Goal: Complete application form

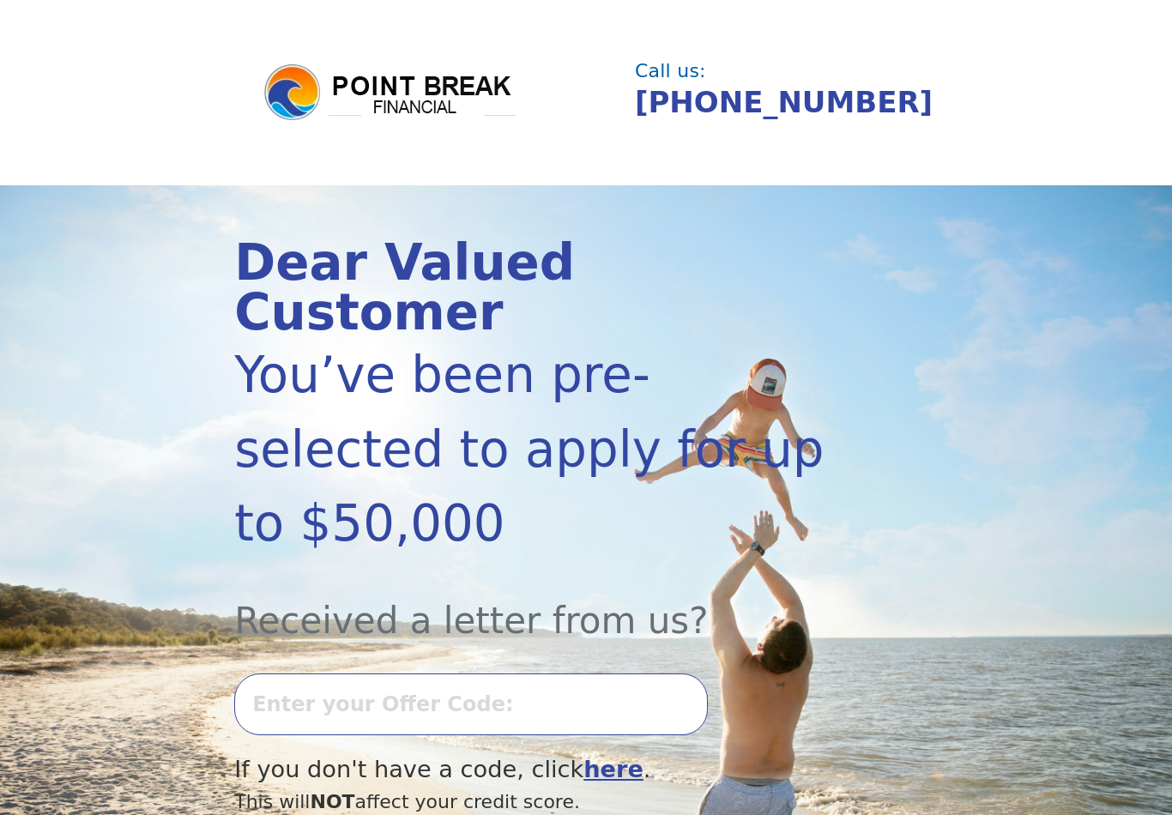
click at [615, 673] on input "text" at bounding box center [471, 704] width 474 height 62
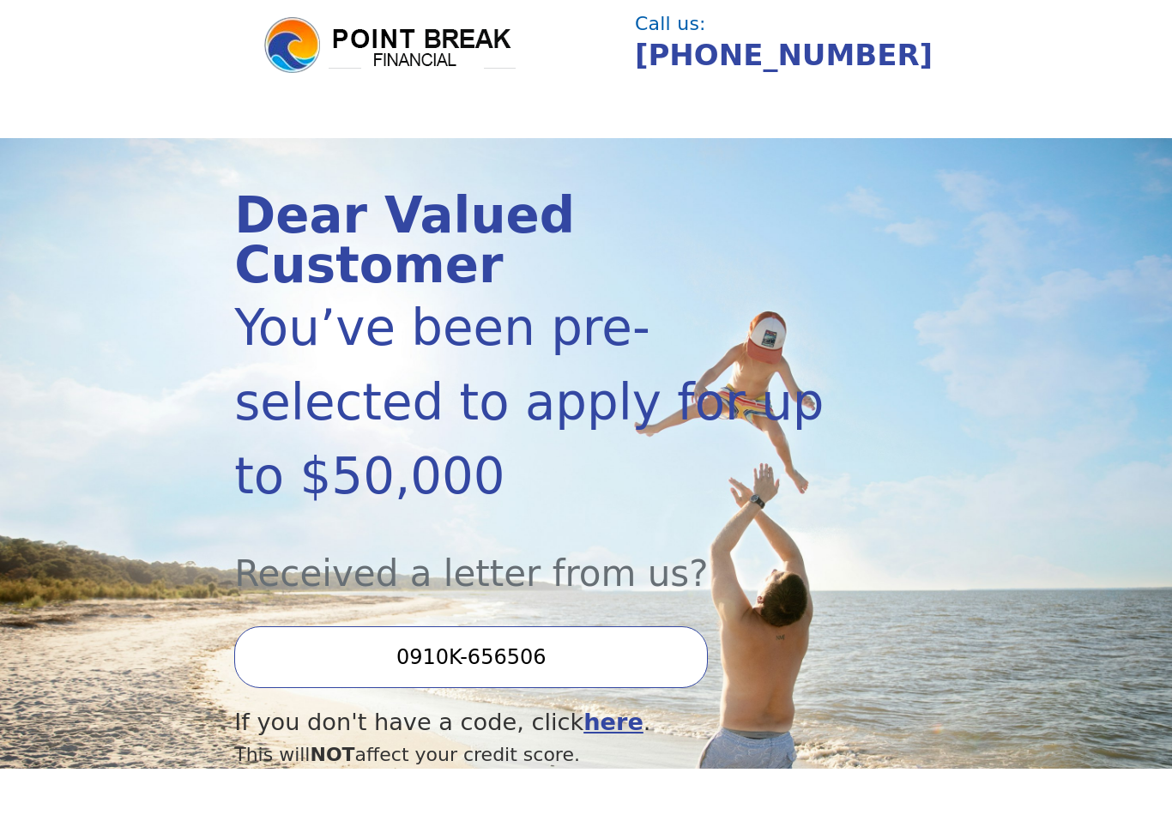
type input "0910K-656506"
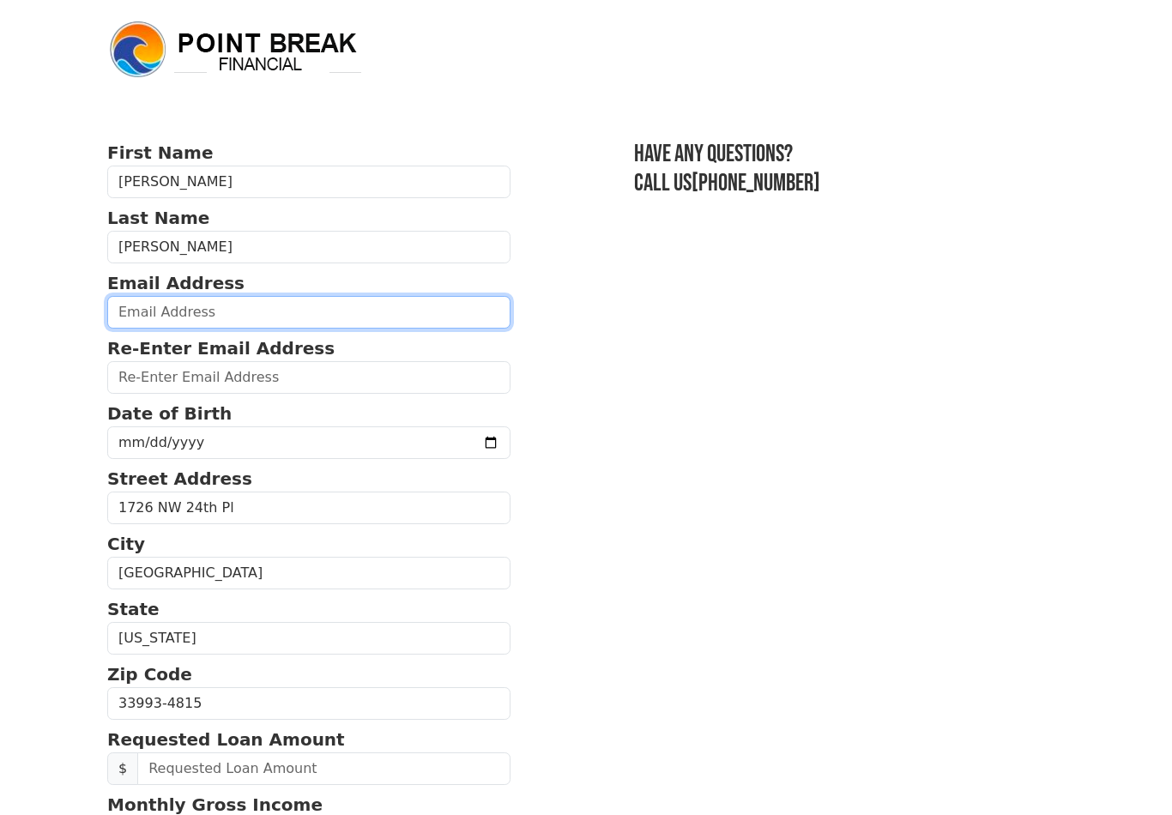
click at [365, 326] on input "email" at bounding box center [308, 312] width 403 height 33
type input "johnjalvarado@mac.com"
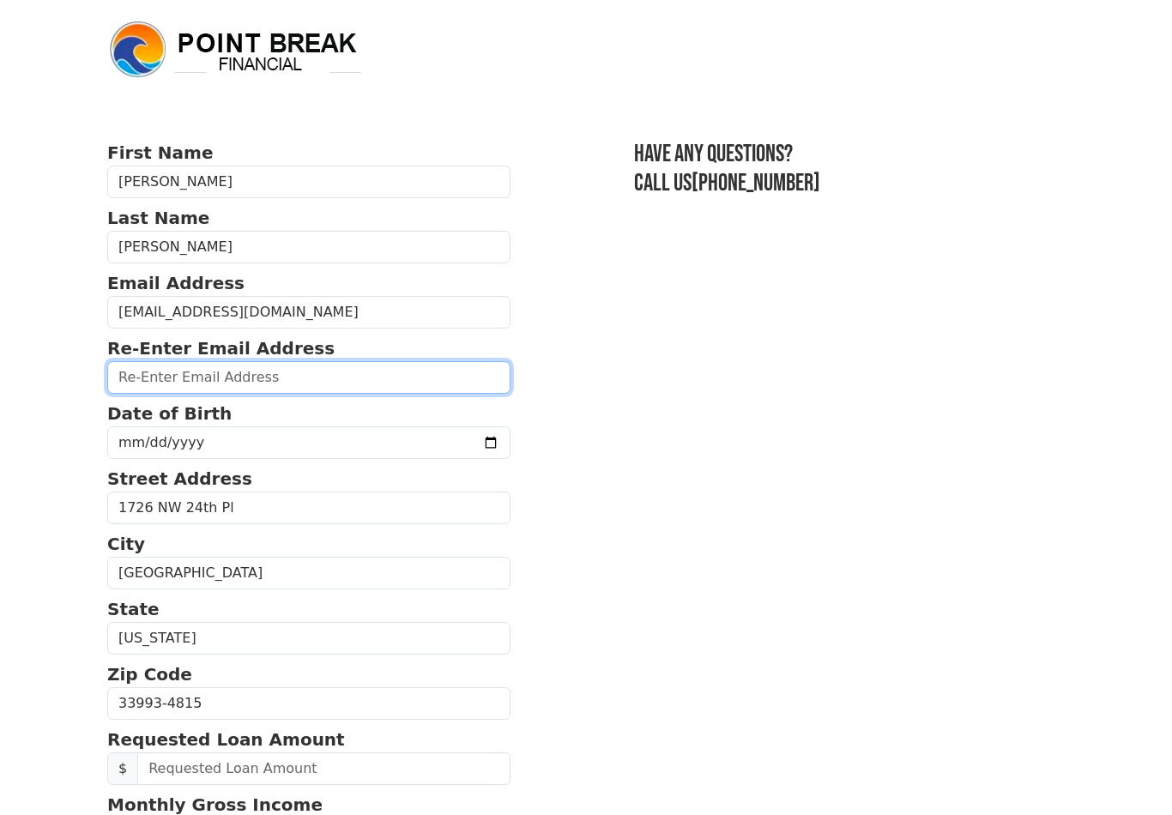
type input "johnjalvarado@mac.com"
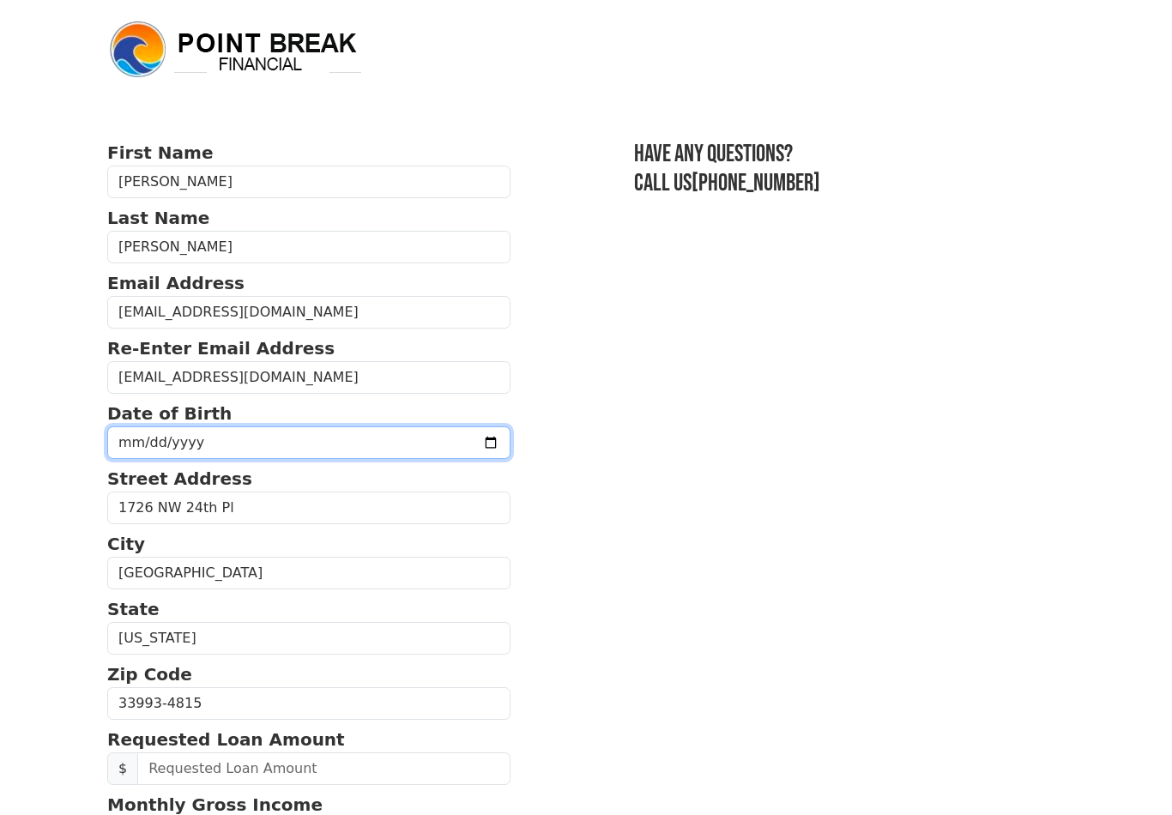
click at [388, 444] on input "1981-06-07" at bounding box center [308, 442] width 403 height 33
type input "1981-06-23"
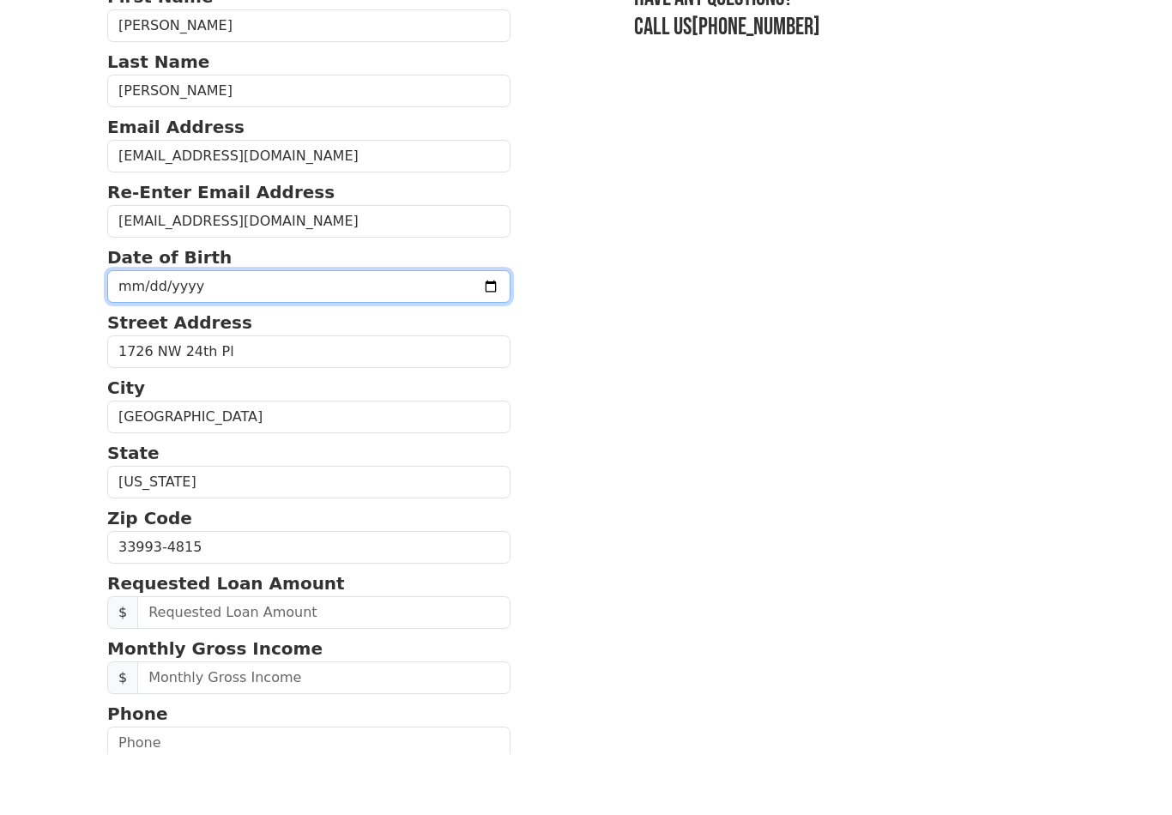
scroll to position [233, 0]
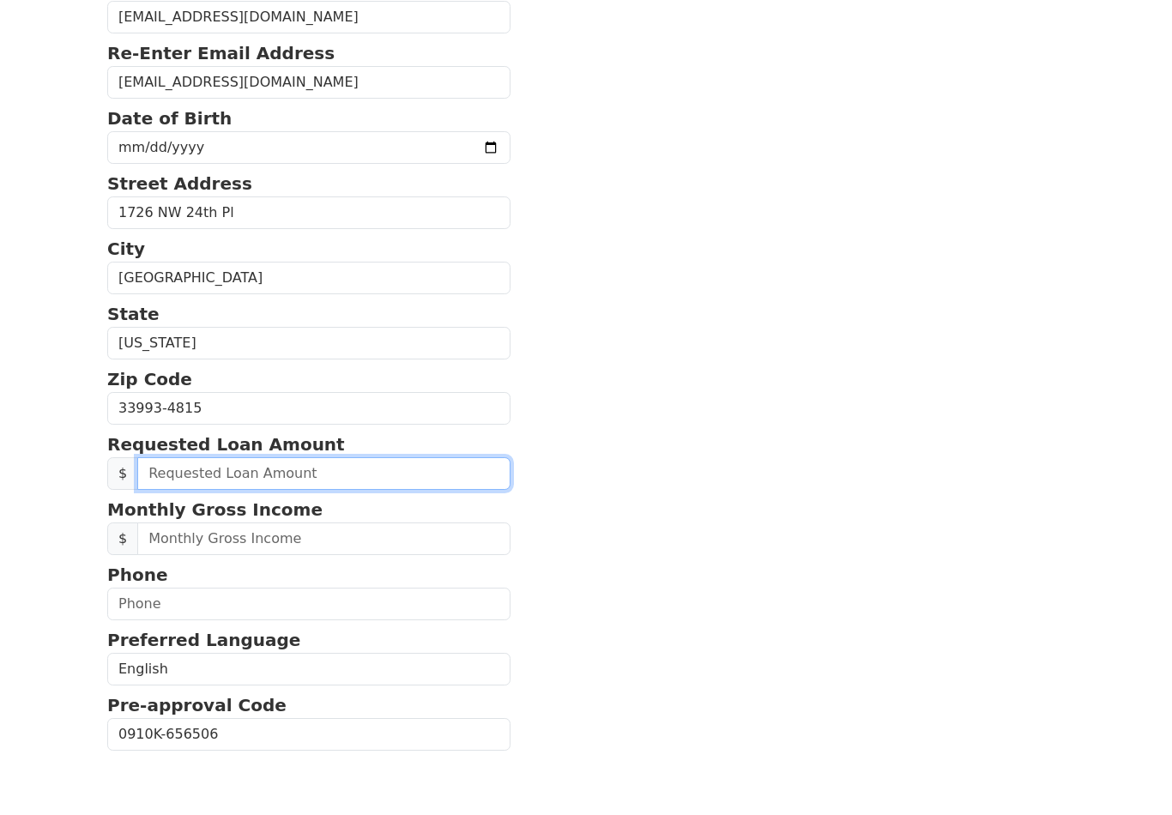
click at [399, 519] on input "text" at bounding box center [323, 535] width 373 height 33
type input "50,000.00"
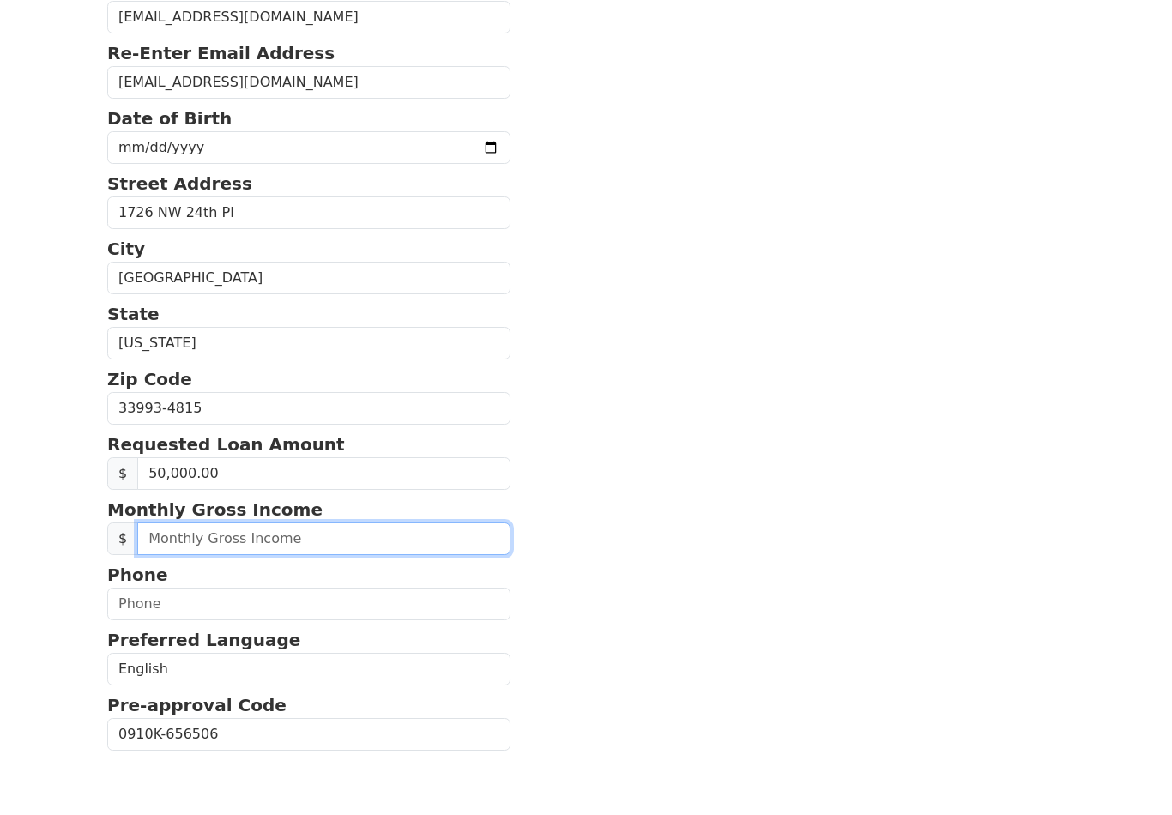
click at [190, 584] on input "text" at bounding box center [323, 600] width 373 height 33
type input "15,000.00"
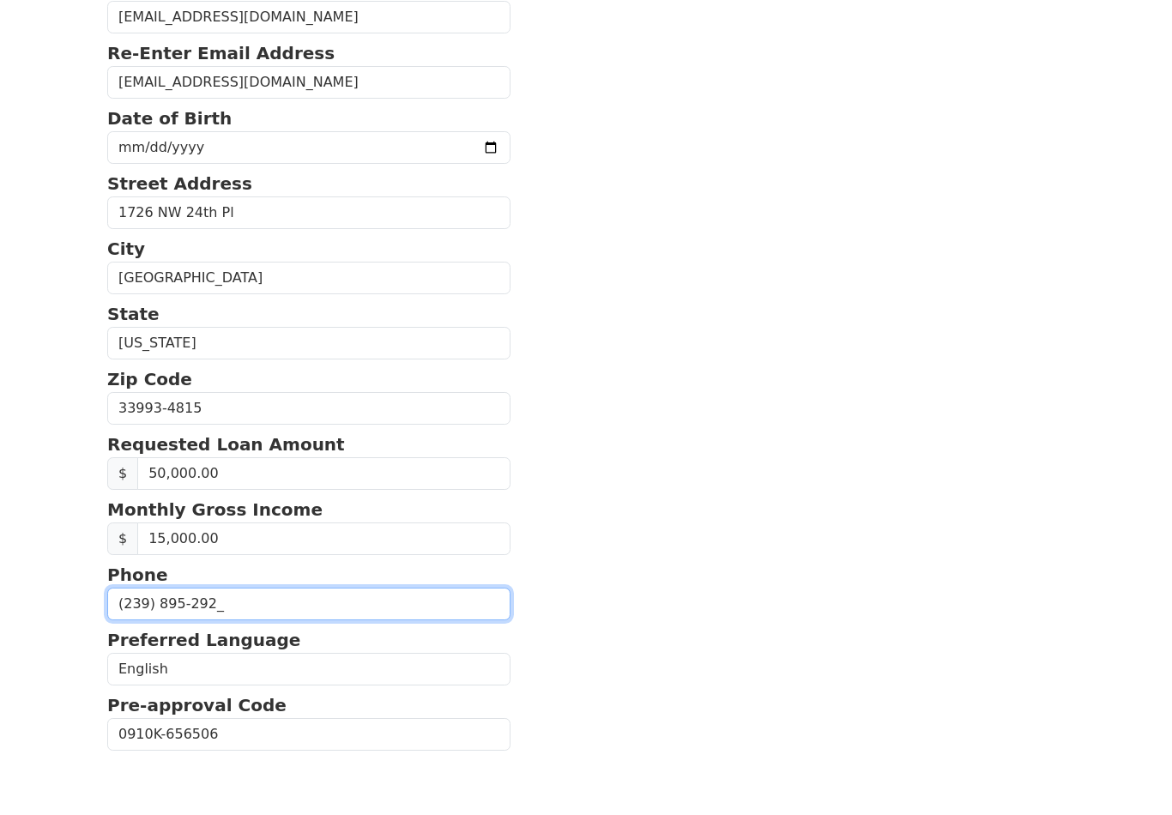
type input "(239) 895-2925"
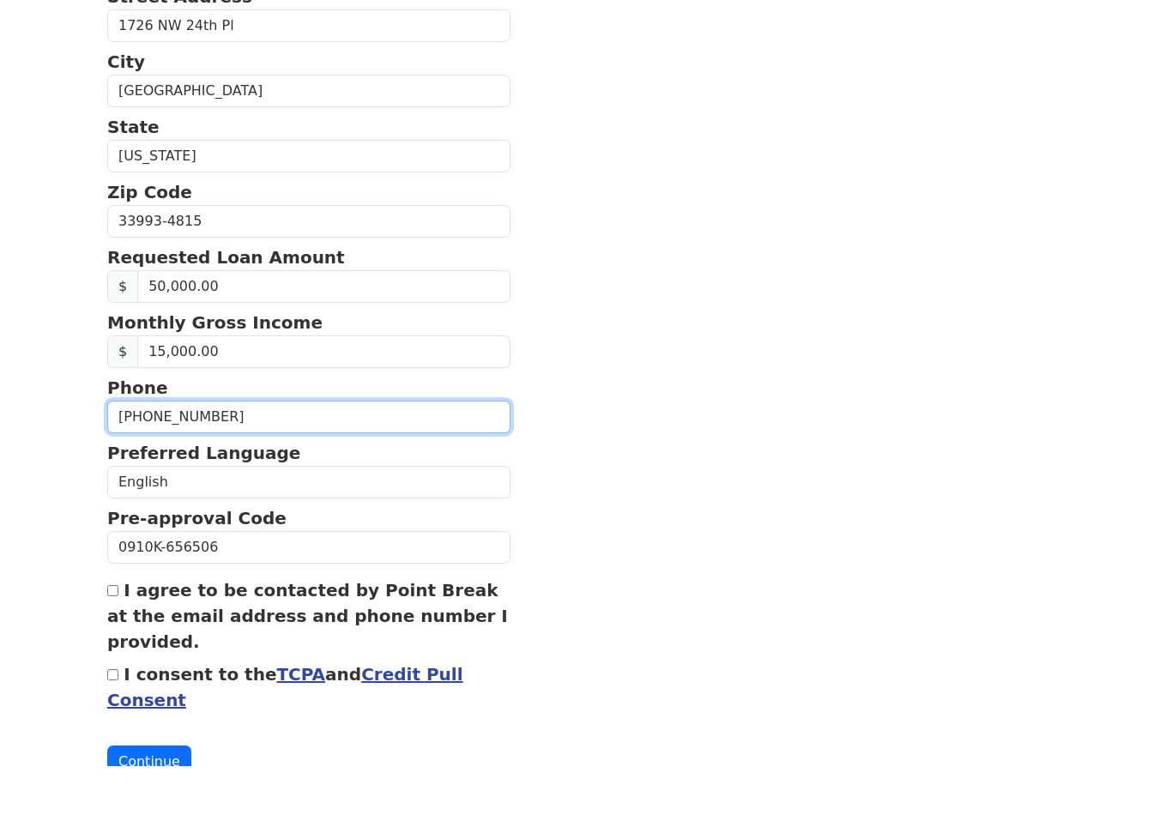
scroll to position [497, 0]
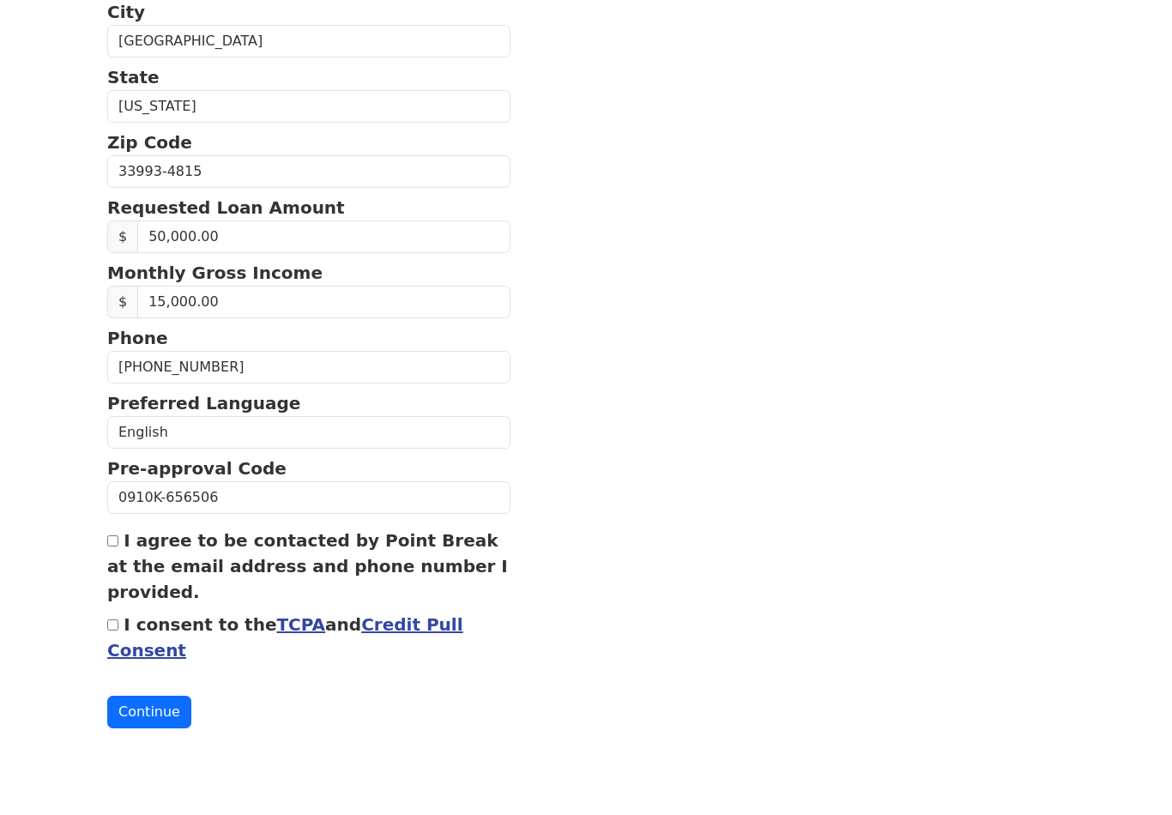
click at [112, 570] on input "I agree to be contacted by Point Break at the email address and phone number I …" at bounding box center [112, 575] width 11 height 11
checkbox input "true"
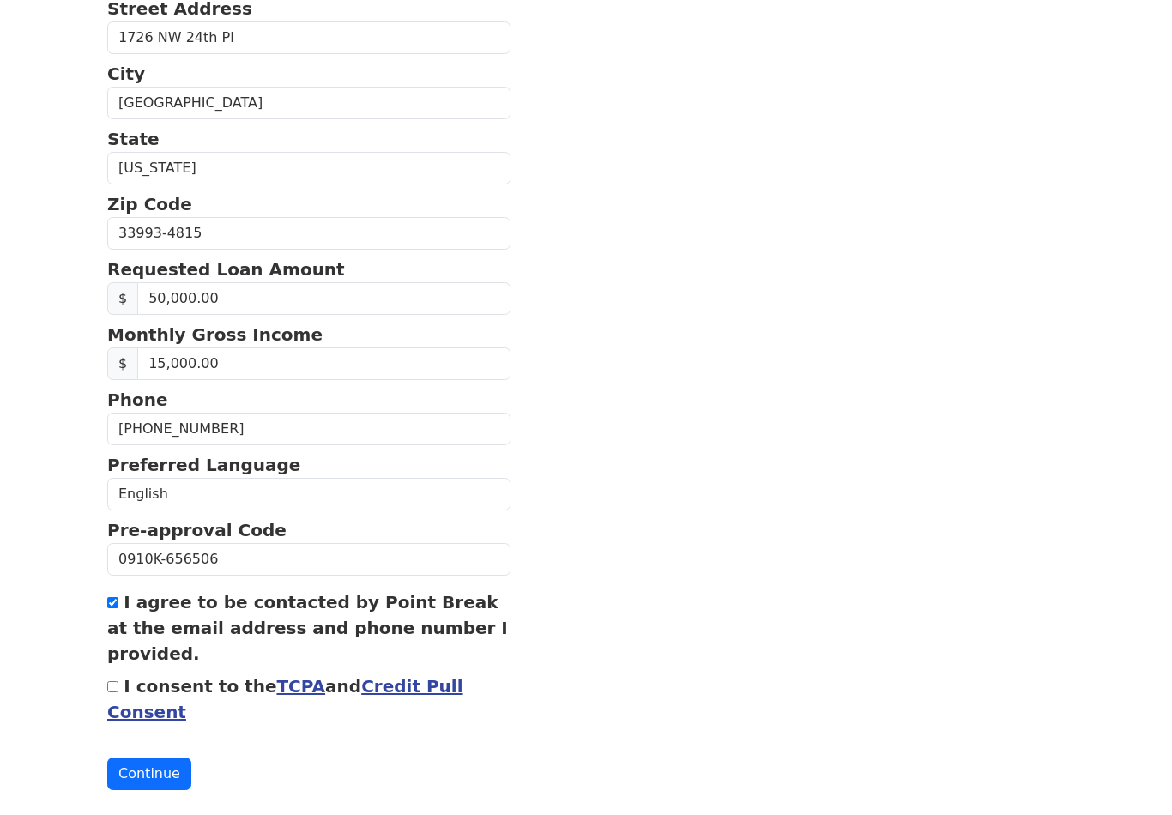
click at [109, 688] on input "I consent to the TCPA and Credit Pull Consent" at bounding box center [112, 686] width 11 height 11
checkbox input "true"
